Goal: Task Accomplishment & Management: Complete application form

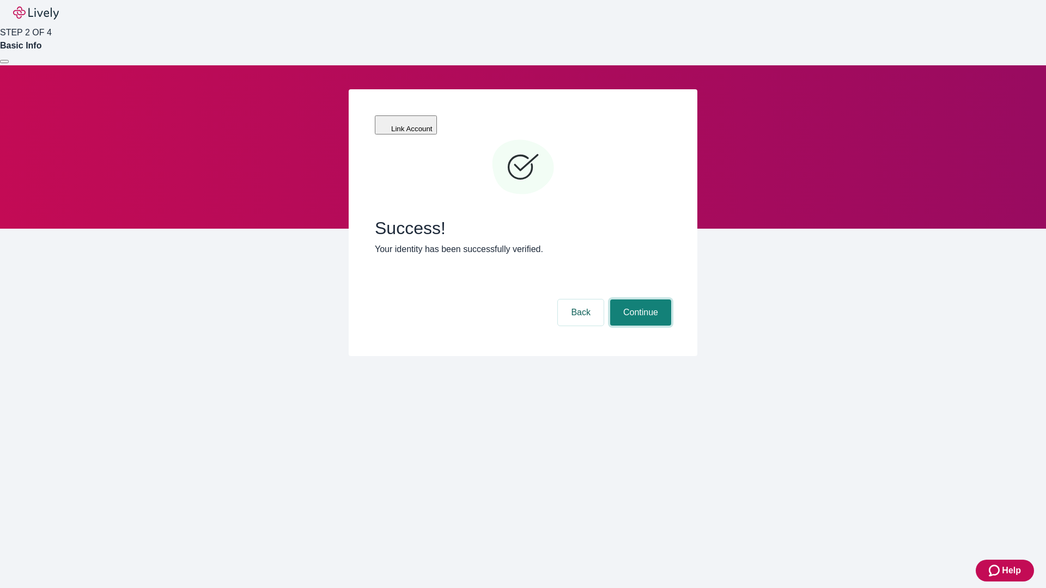
click at [639, 300] on button "Continue" at bounding box center [640, 313] width 61 height 26
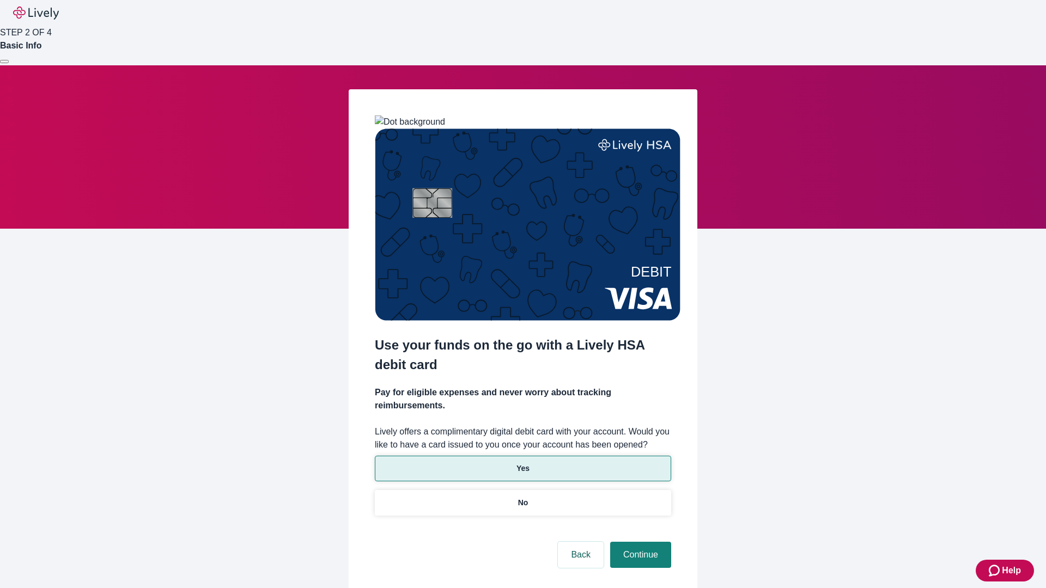
click at [522, 463] on p "Yes" at bounding box center [522, 468] width 13 height 11
click at [639, 542] on button "Continue" at bounding box center [640, 555] width 61 height 26
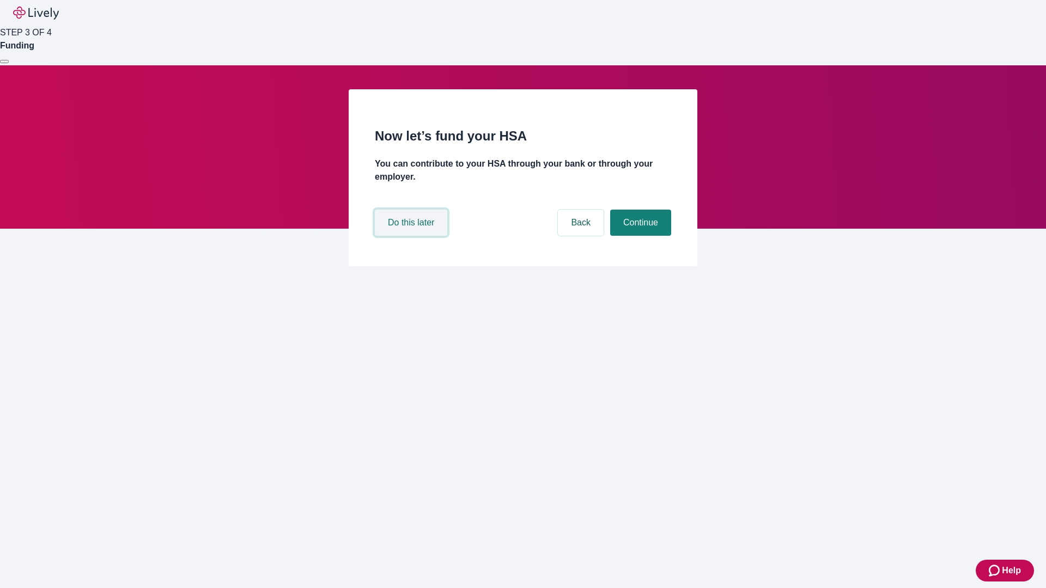
click at [412, 236] on button "Do this later" at bounding box center [411, 223] width 72 height 26
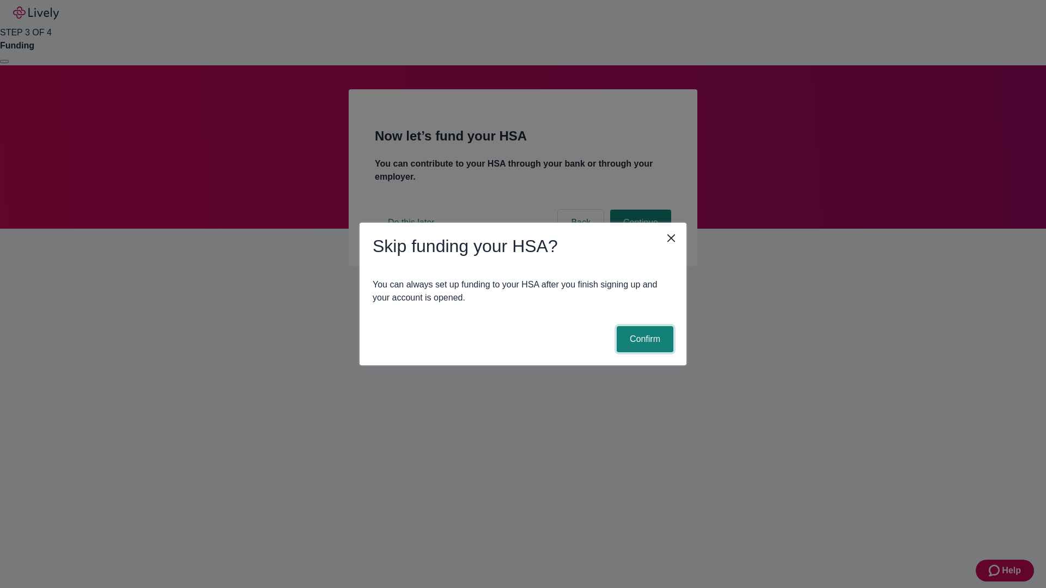
click at [643, 339] on button "Confirm" at bounding box center [645, 339] width 57 height 26
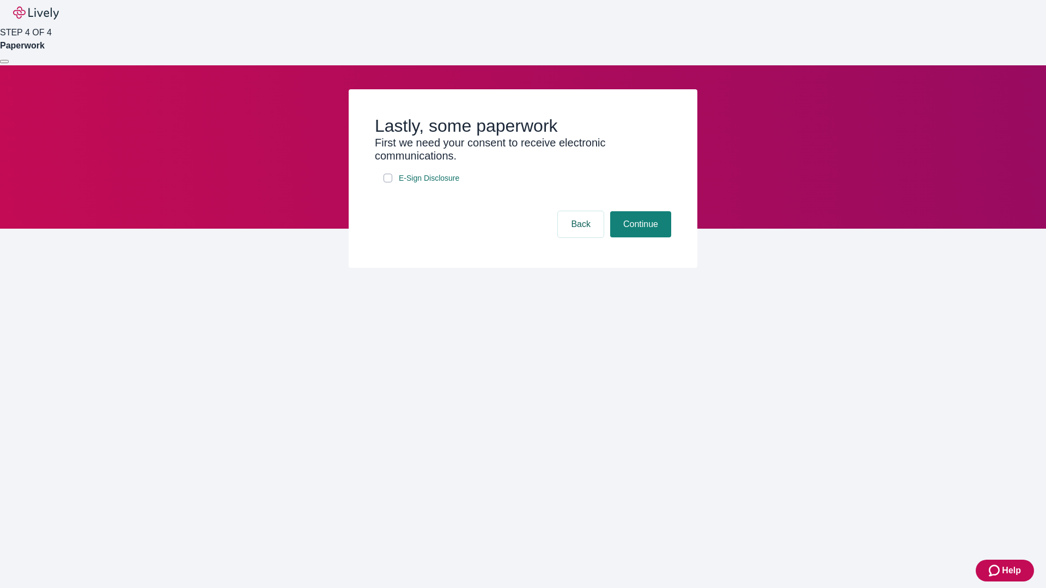
click at [388, 182] on input "E-Sign Disclosure" at bounding box center [387, 178] width 9 height 9
checkbox input "true"
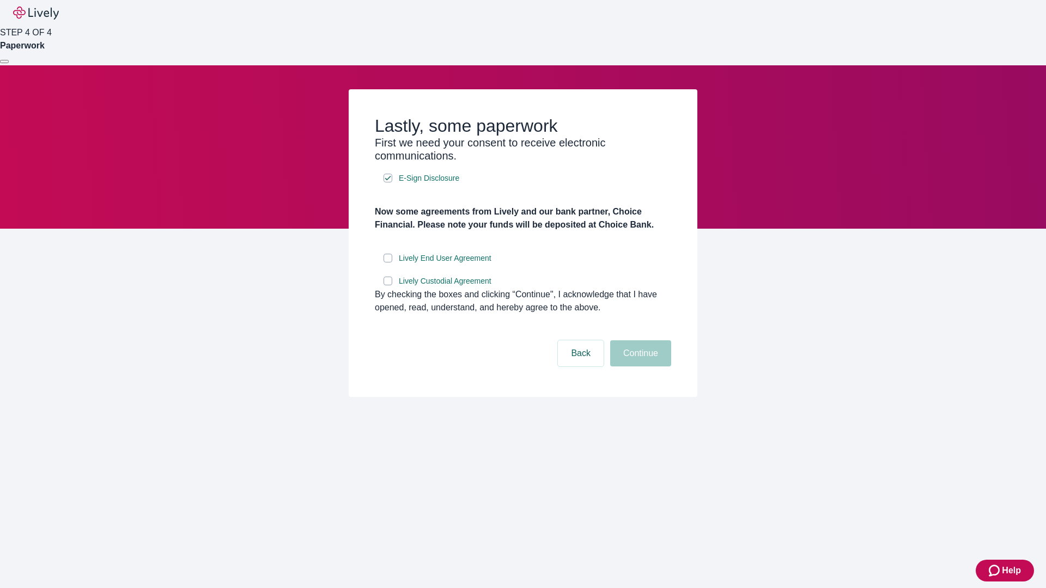
click at [388, 263] on input "Lively End User Agreement" at bounding box center [387, 258] width 9 height 9
checkbox input "true"
click at [388, 285] on input "Lively Custodial Agreement" at bounding box center [387, 281] width 9 height 9
checkbox input "true"
click at [639, 367] on button "Continue" at bounding box center [640, 353] width 61 height 26
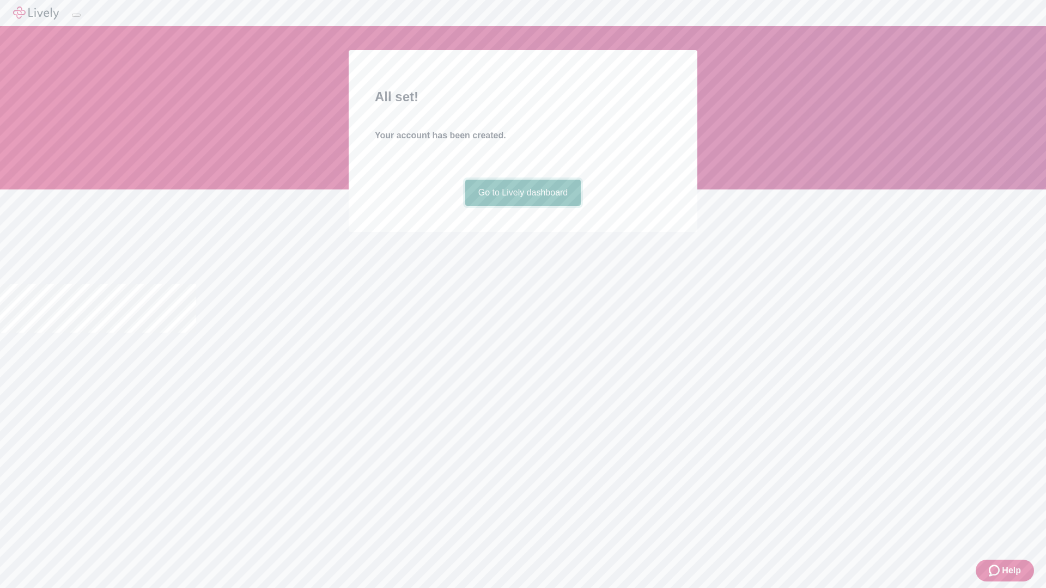
click at [522, 206] on link "Go to Lively dashboard" at bounding box center [523, 193] width 116 height 26
